Goal: Information Seeking & Learning: Learn about a topic

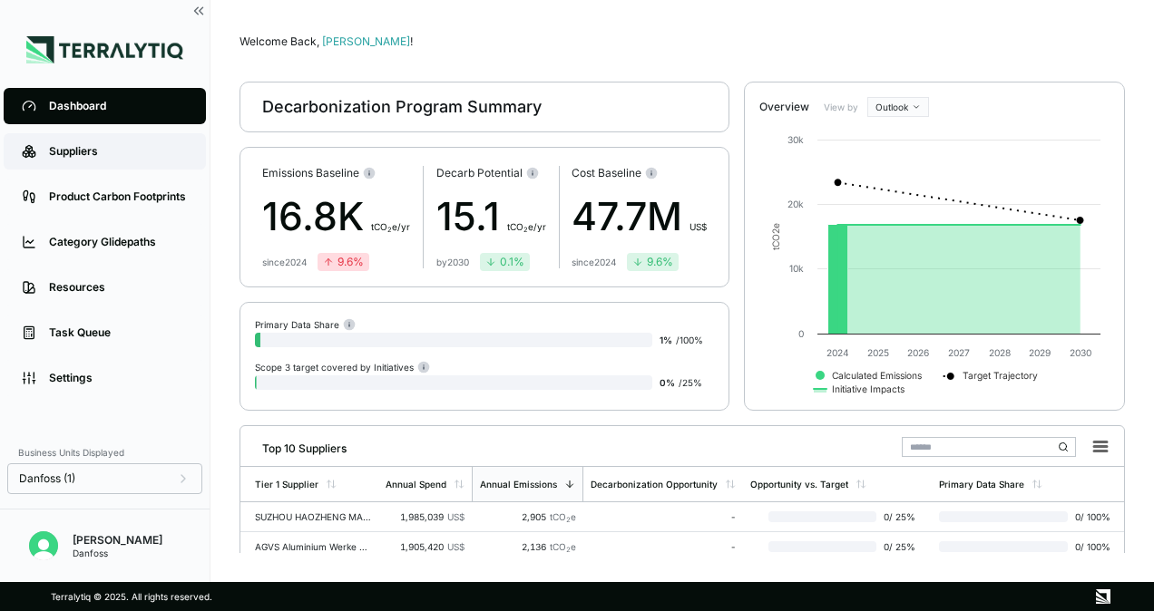
click at [40, 151] on link "Suppliers" at bounding box center [105, 151] width 202 height 36
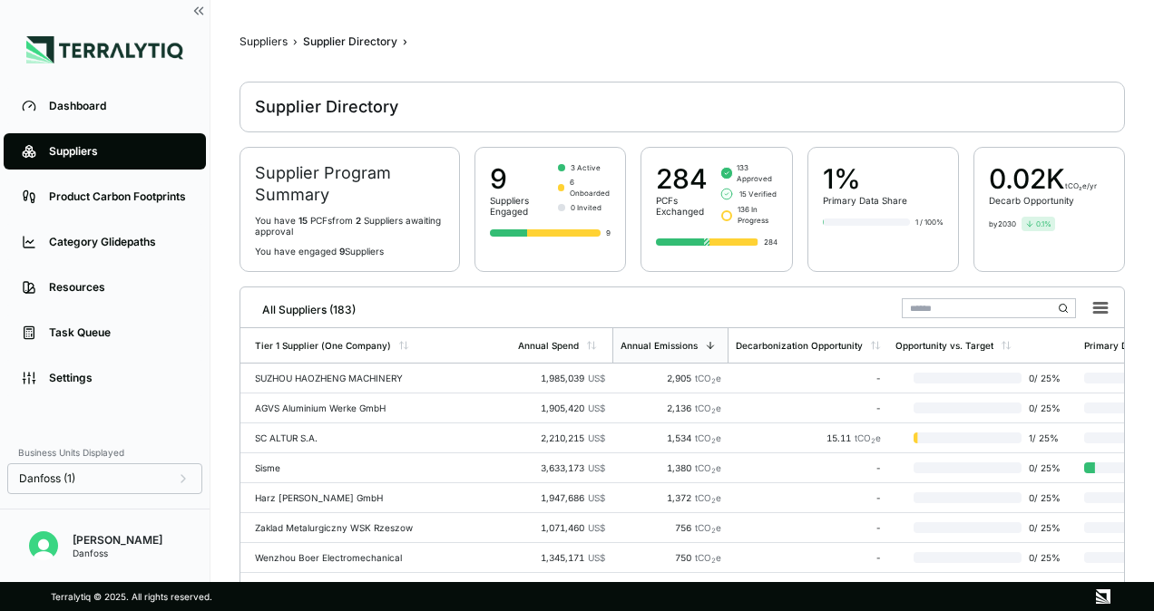
click at [403, 407] on div "AGVS Aluminium Werke GmbH" at bounding box center [379, 408] width 249 height 11
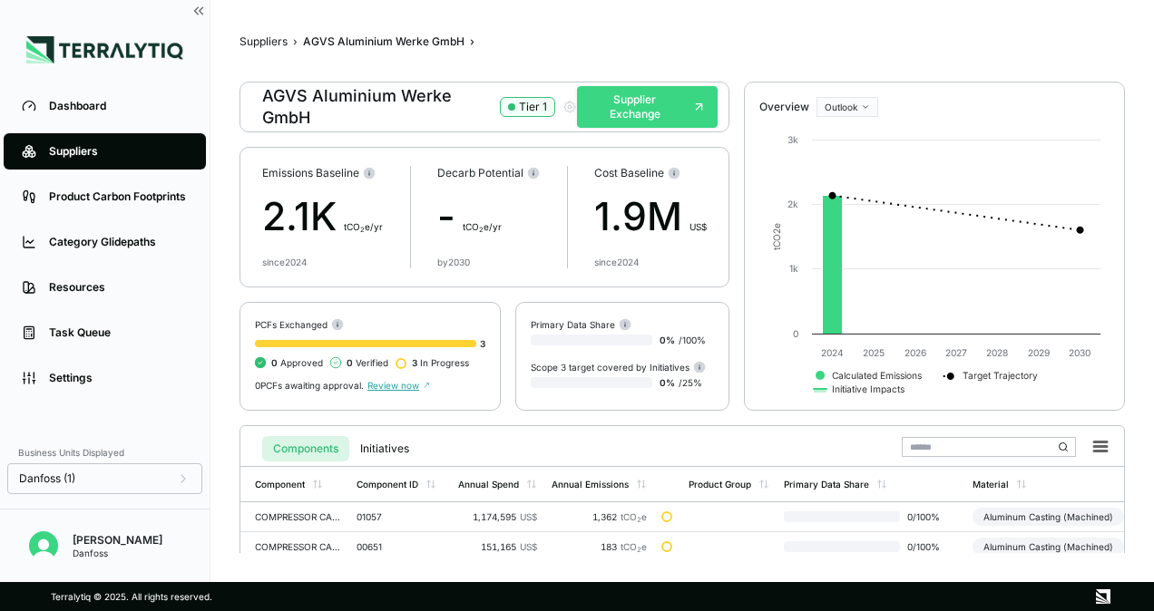
click at [650, 110] on button "Supplier Exchange" at bounding box center [647, 107] width 141 height 42
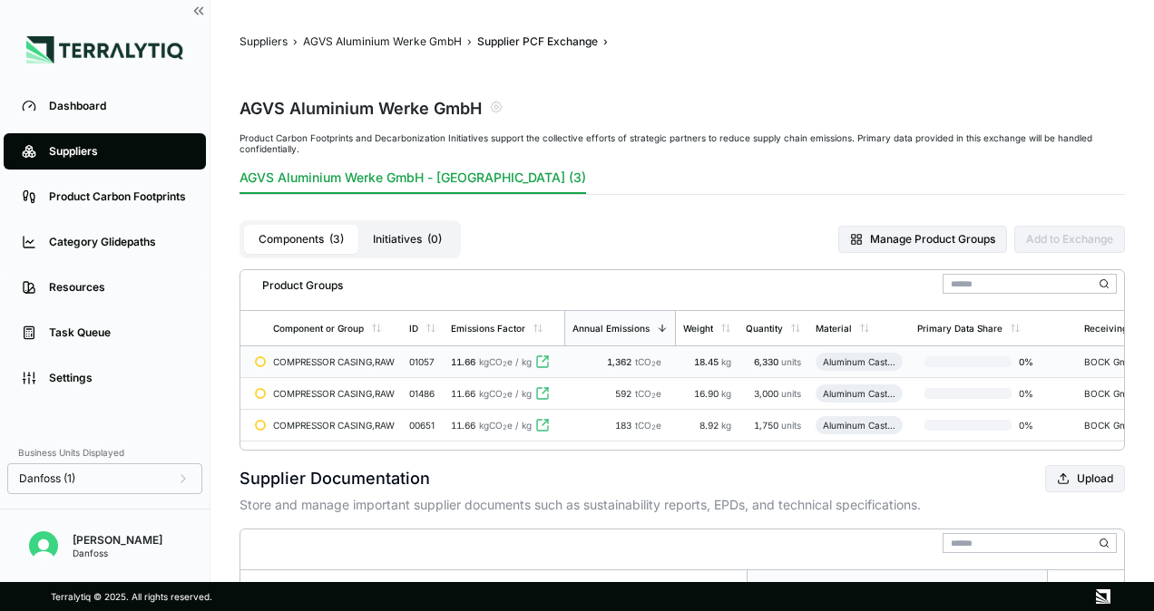
click at [550, 361] on icon at bounding box center [542, 362] width 15 height 15
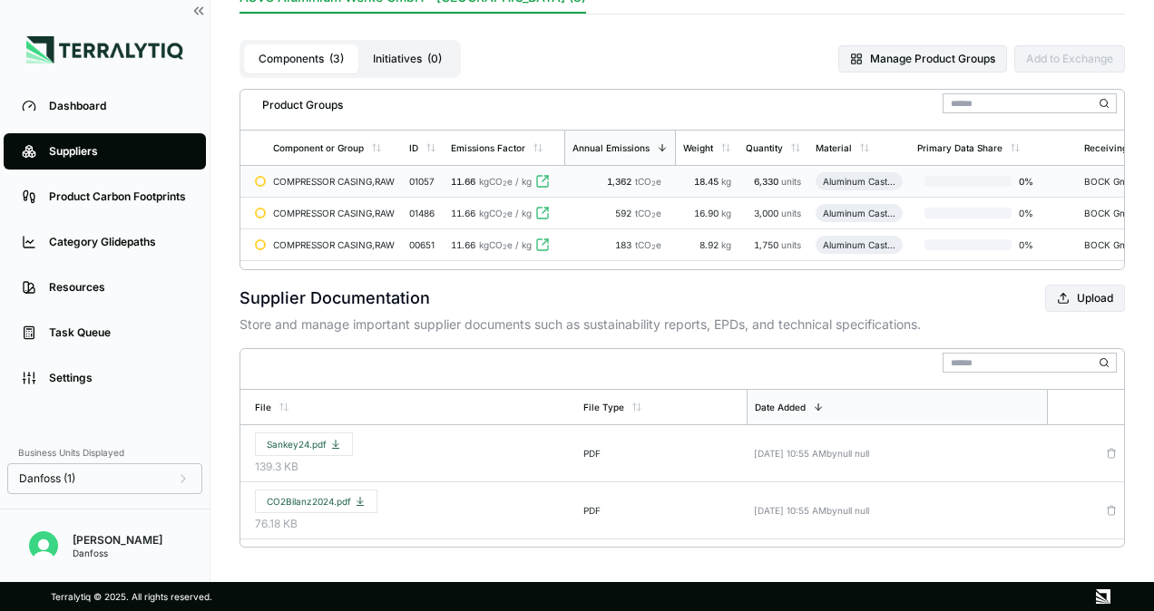
scroll to position [181, 0]
click at [542, 179] on icon at bounding box center [542, 180] width 15 height 15
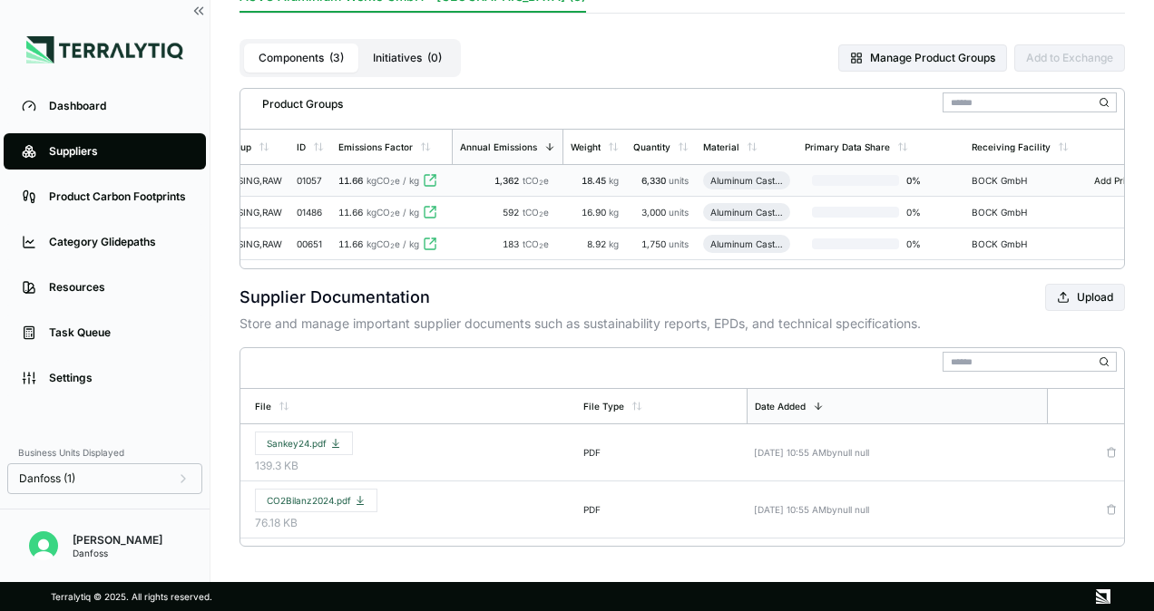
scroll to position [0, 163]
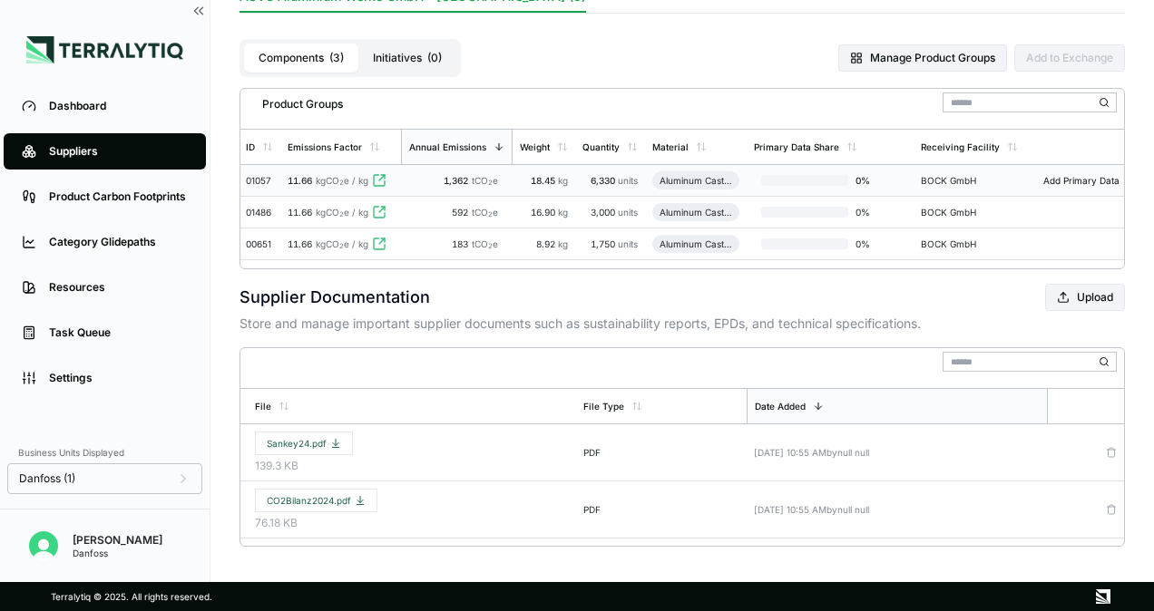
click at [984, 183] on div "BOCK GmbH" at bounding box center [964, 180] width 87 height 11
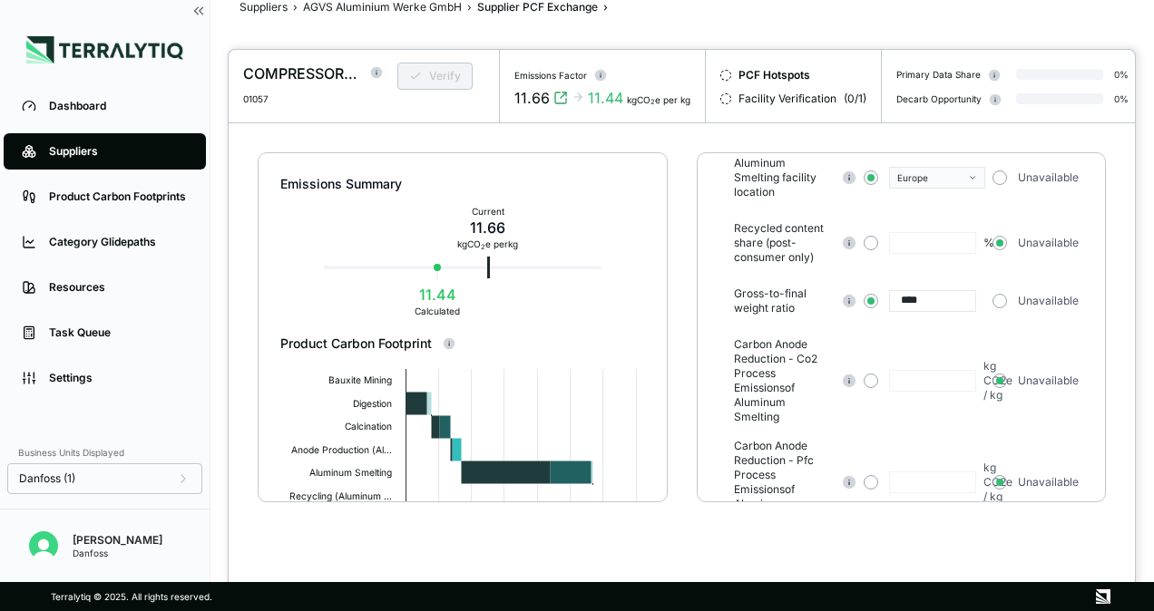
scroll to position [163, 0]
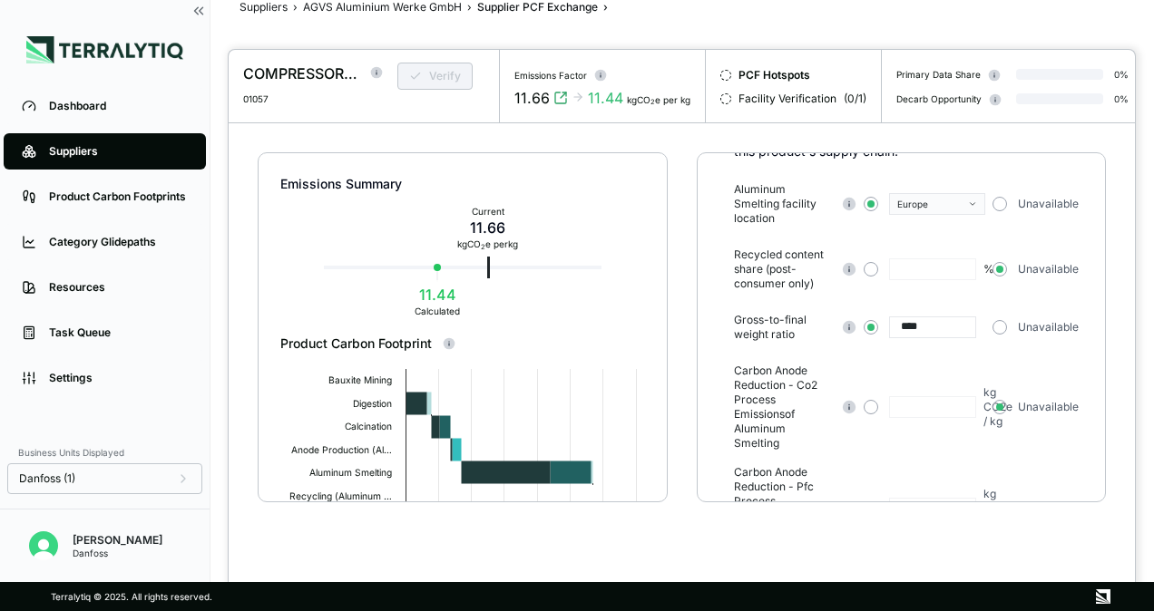
click at [129, 484] on div at bounding box center [577, 305] width 1154 height 611
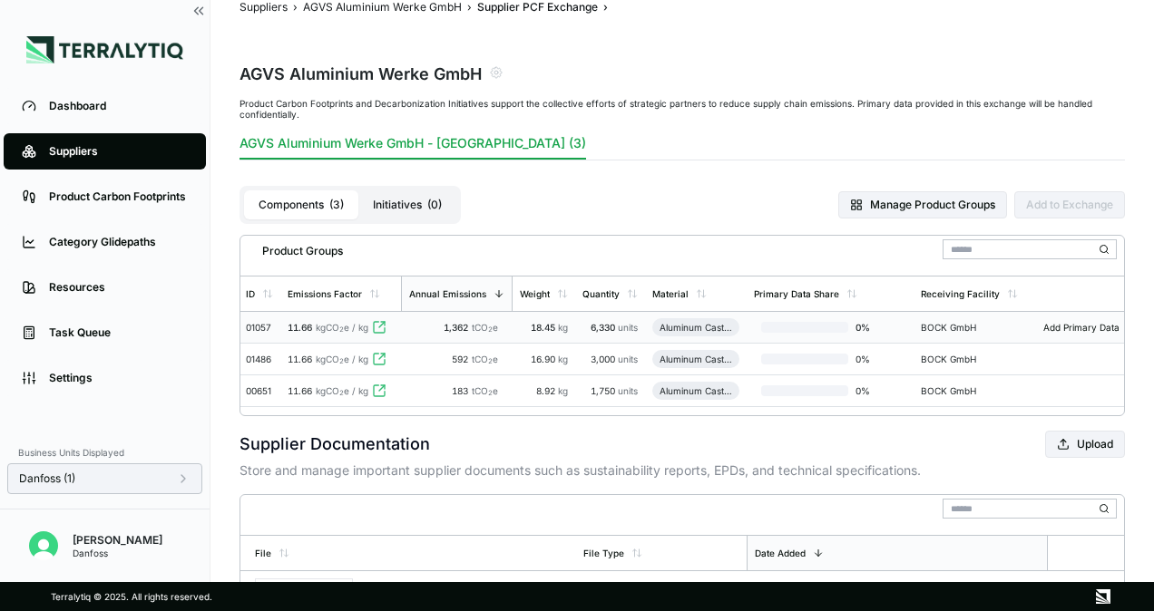
click at [142, 473] on div "Danfoss (1)" at bounding box center [104, 479] width 171 height 15
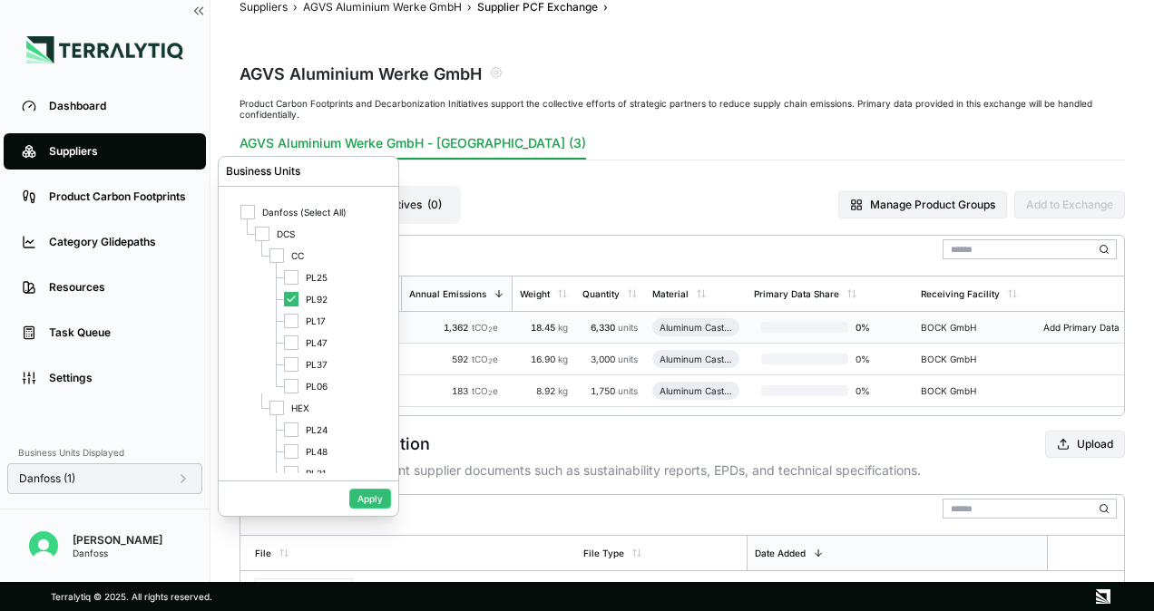
click at [142, 473] on div "Danfoss (1)" at bounding box center [104, 479] width 171 height 15
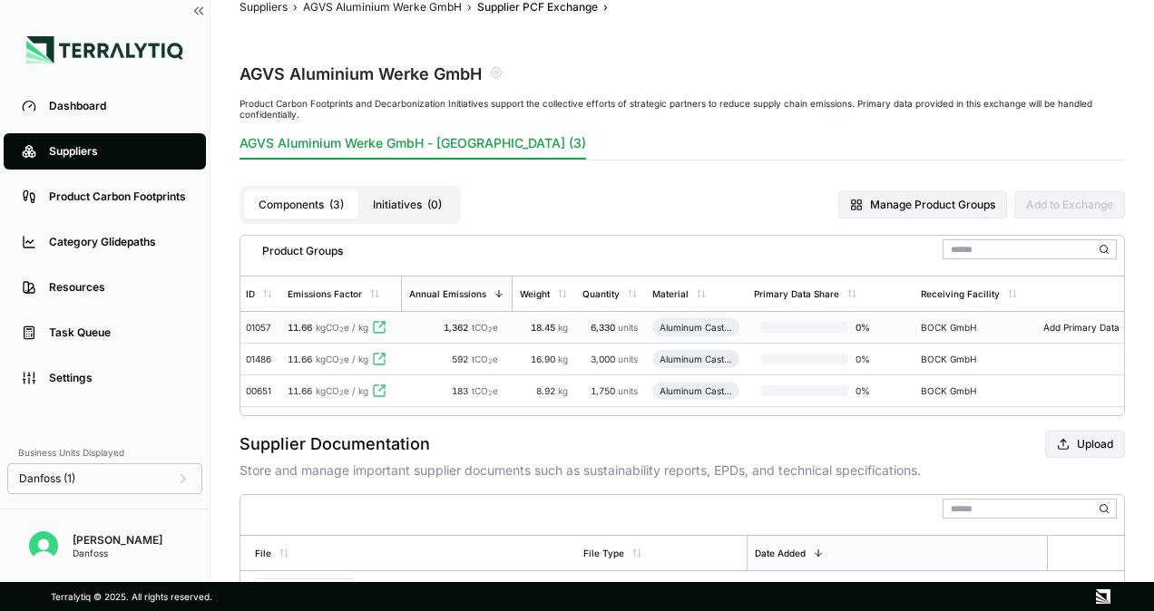
click at [94, 157] on div "Suppliers" at bounding box center [118, 151] width 139 height 15
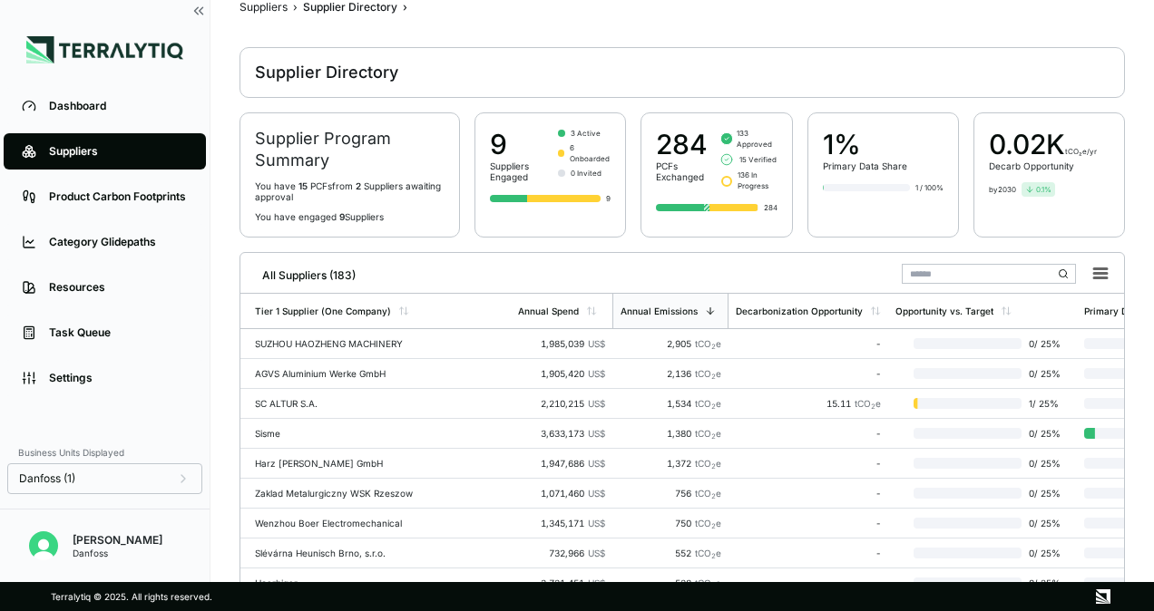
click at [855, 152] on div "1%" at bounding box center [865, 144] width 84 height 33
click at [858, 191] on div at bounding box center [866, 187] width 87 height 7
click at [376, 430] on div "Sisme" at bounding box center [379, 433] width 249 height 11
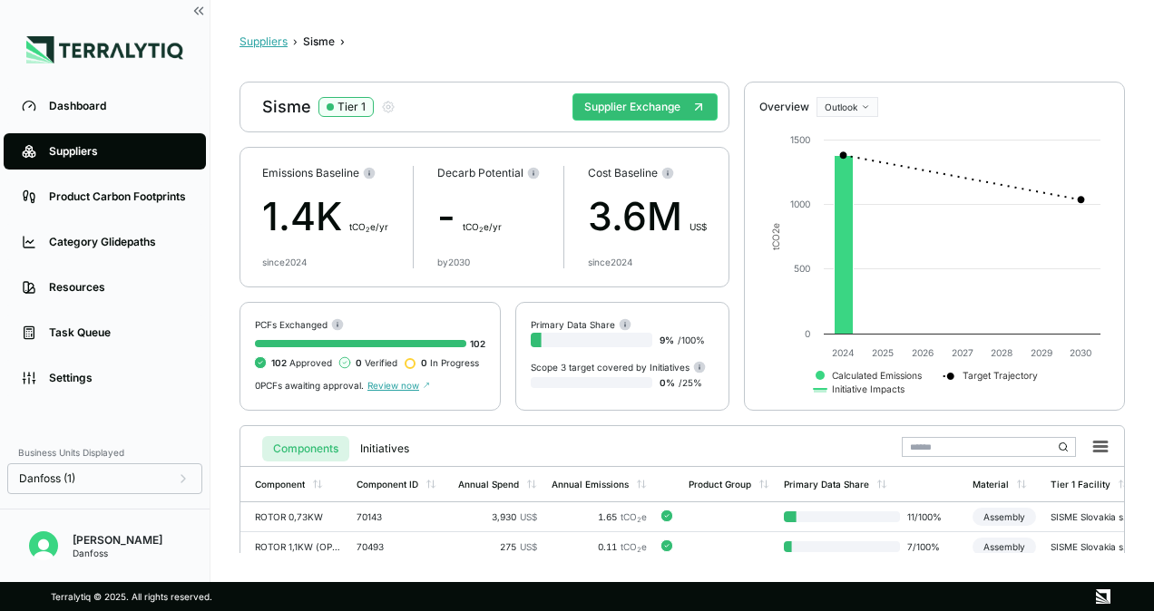
click at [267, 42] on button "Suppliers" at bounding box center [263, 41] width 48 height 15
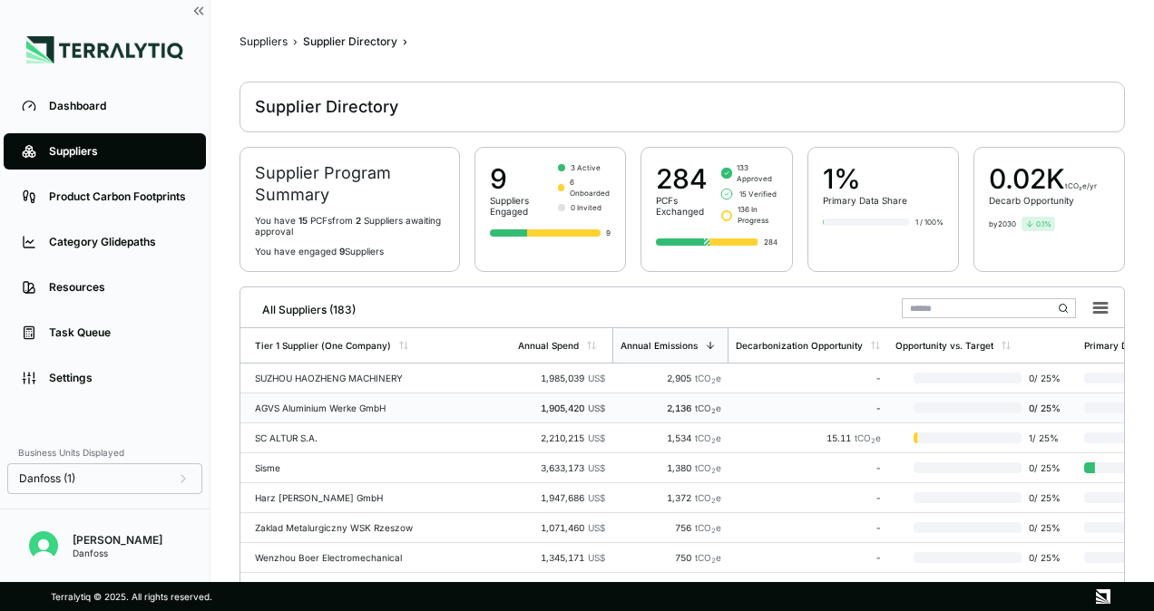
click at [337, 403] on div "AGVS Aluminium Werke GmbH" at bounding box center [379, 408] width 249 height 11
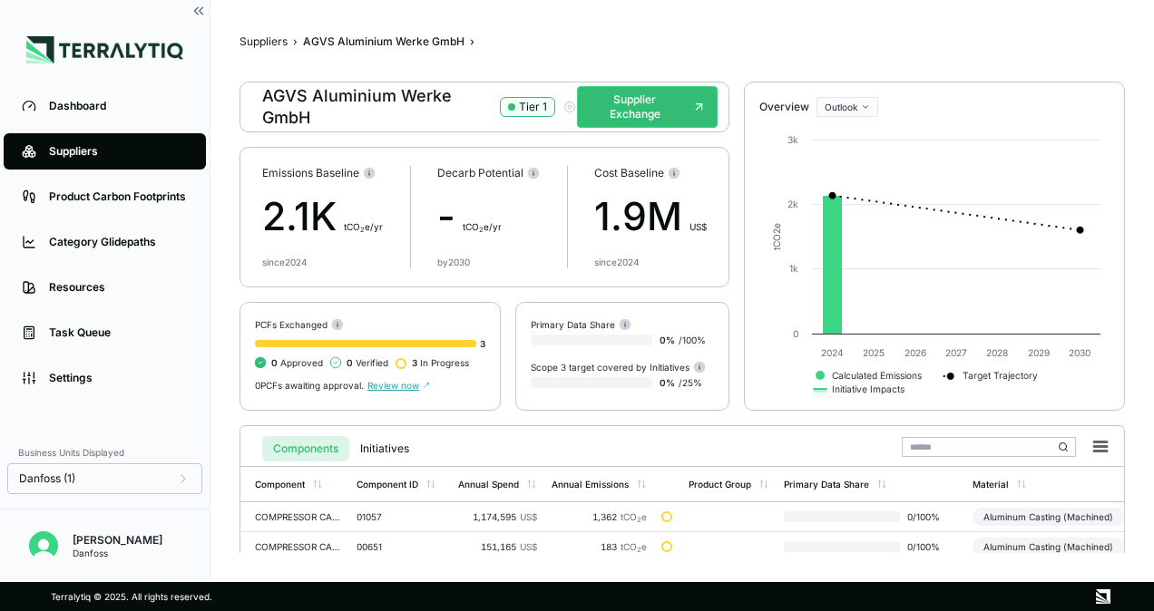
click at [87, 145] on div "Suppliers" at bounding box center [118, 151] width 139 height 15
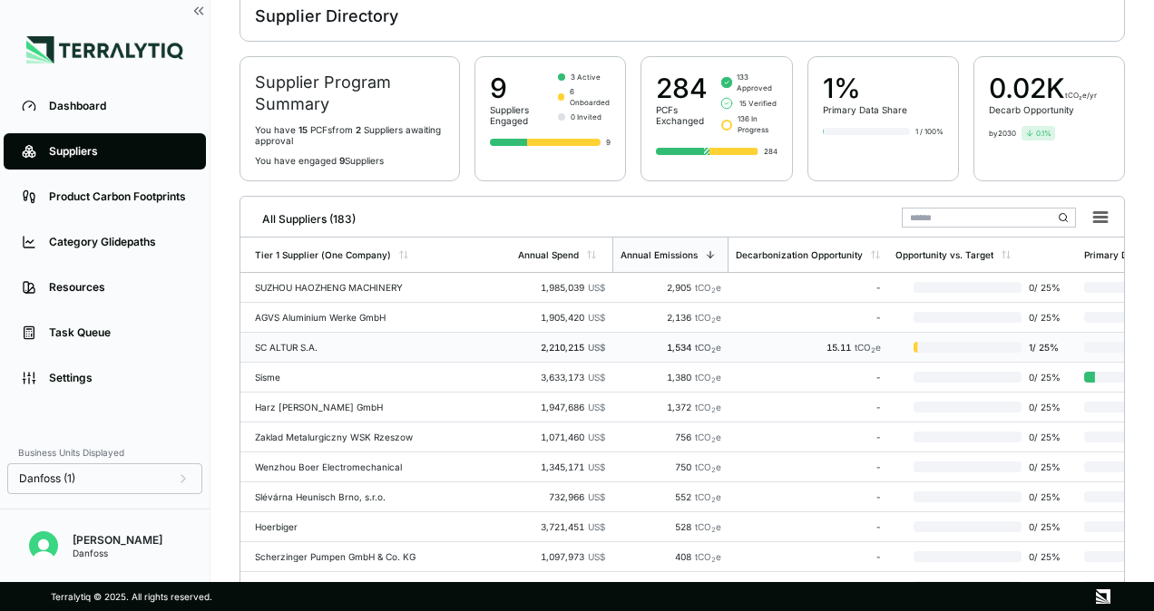
scroll to position [181, 0]
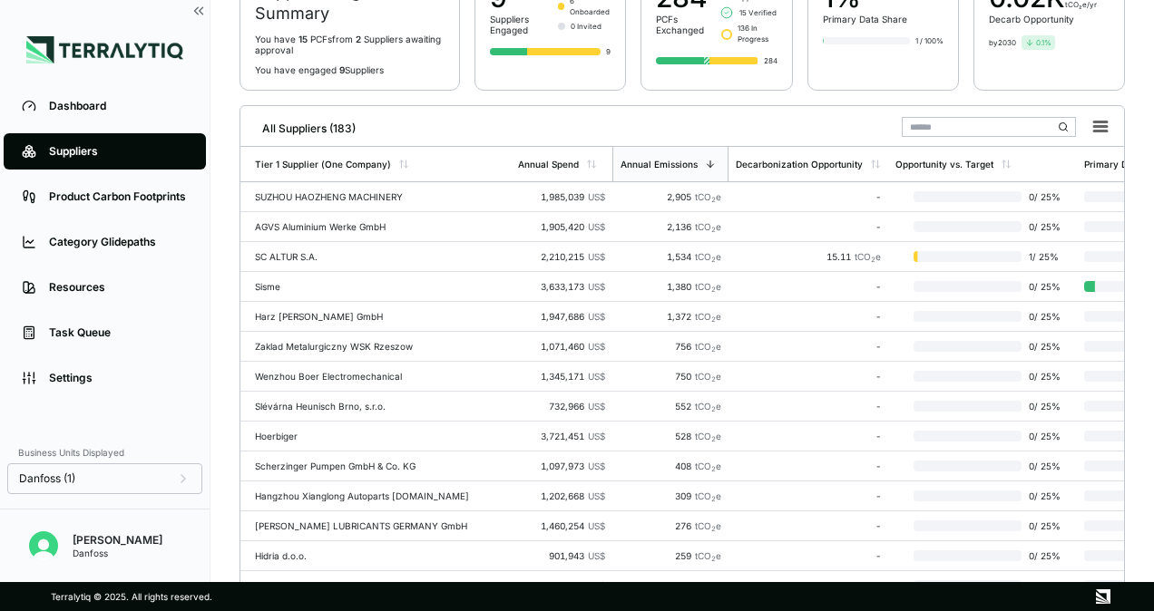
click at [977, 123] on input "text" at bounding box center [989, 127] width 174 height 20
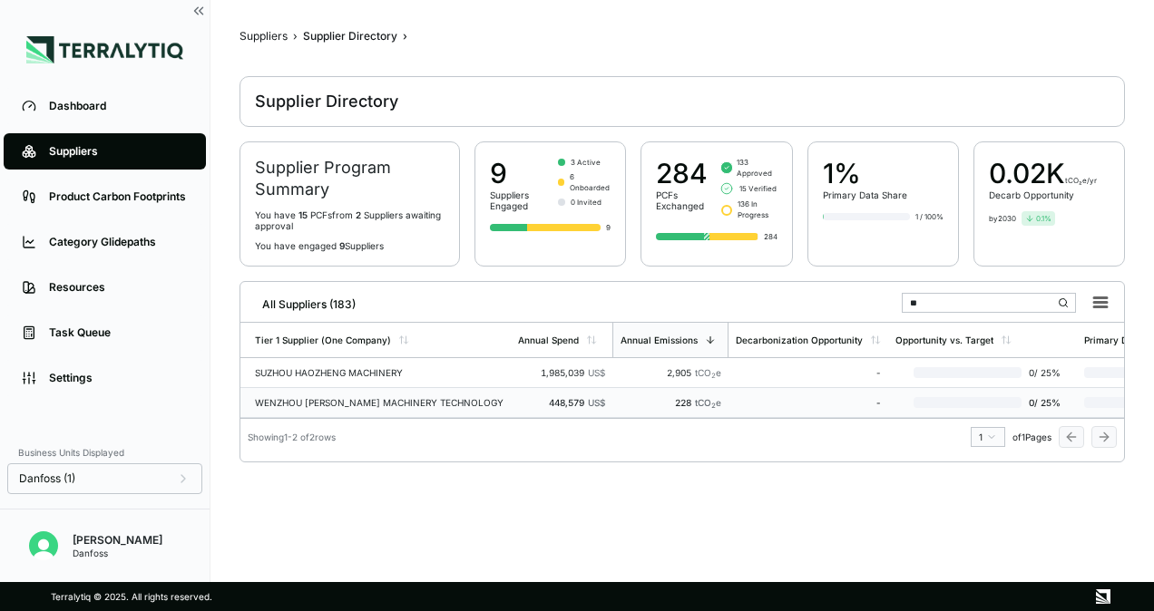
type input "**"
click at [347, 402] on div "WENZHOU [PERSON_NAME] MACHINERY TECHNOLOGY" at bounding box center [379, 402] width 249 height 11
